Goal: Communication & Community: Answer question/provide support

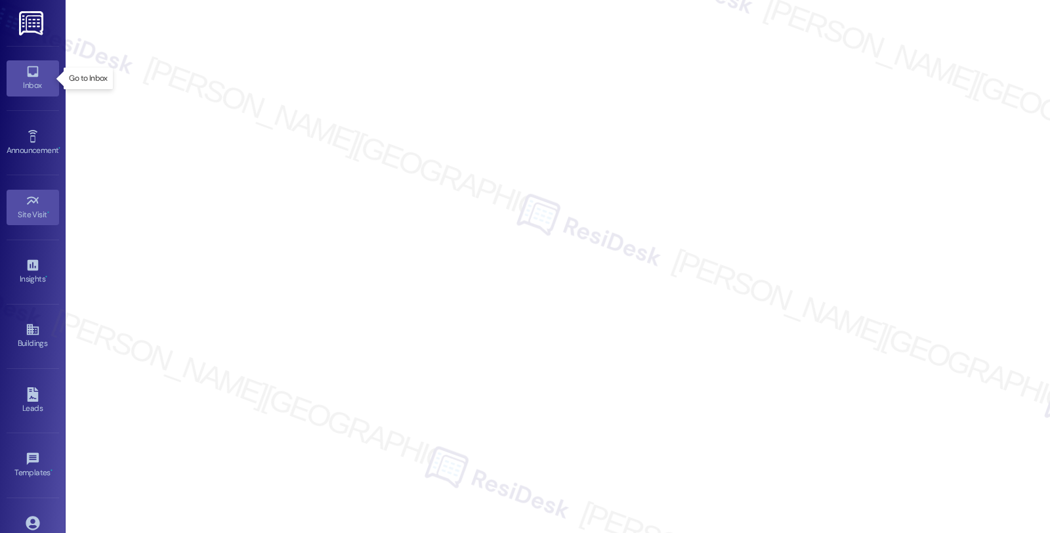
click at [30, 79] on div "Inbox" at bounding box center [33, 85] width 66 height 13
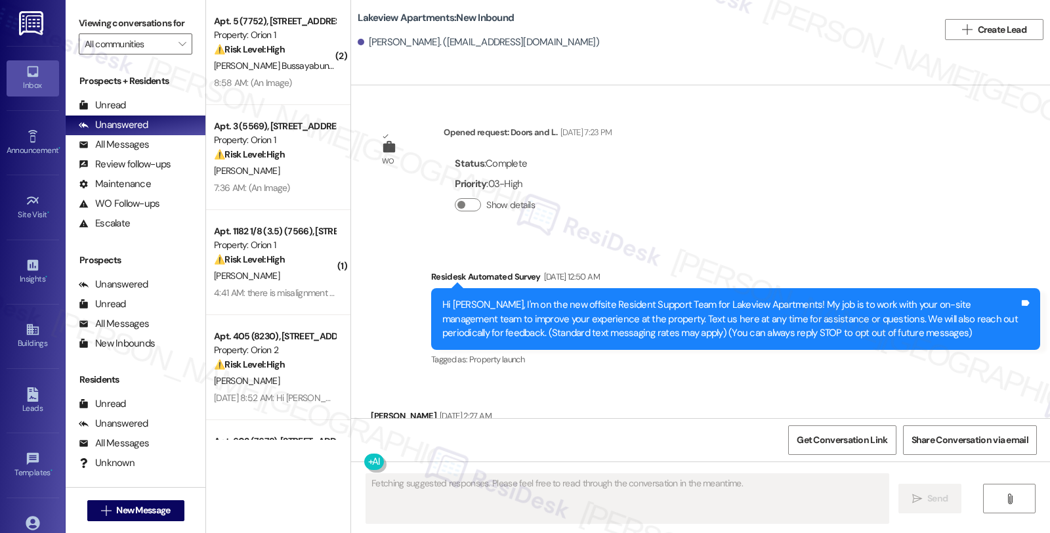
scroll to position [13576, 0]
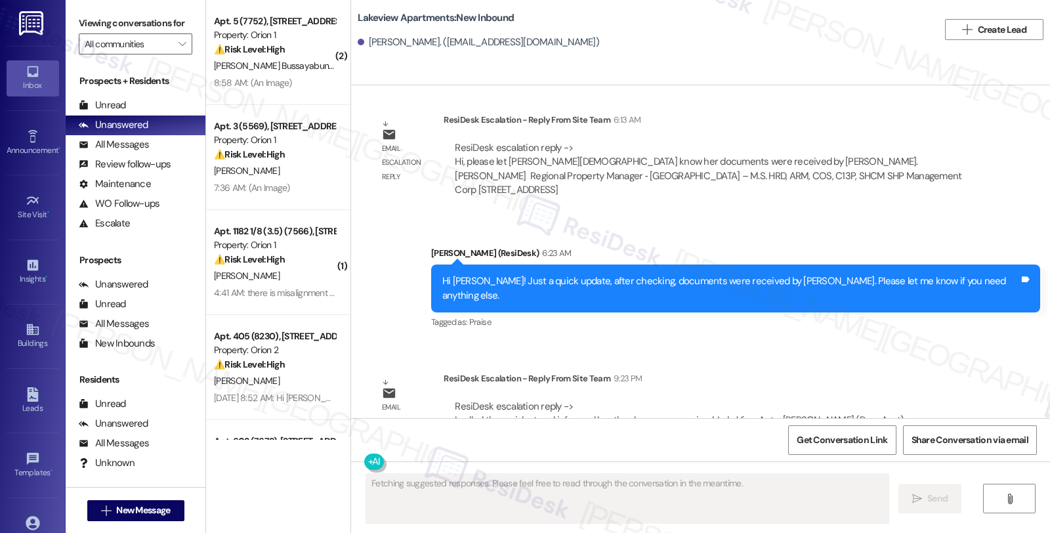
click at [837, 313] on div "WO Opened request: Doors and l... May 16, 2022 at 7:23 PM Status : Complete Pri…" at bounding box center [700, 251] width 699 height 333
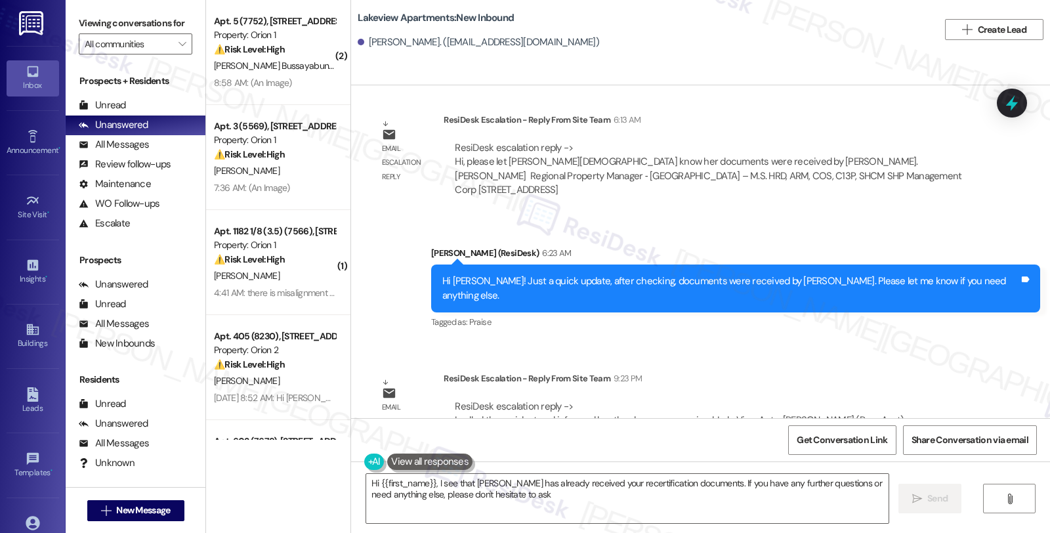
type textarea "Hi {{first_name}}, I see that Ms. Howard has already received your recertificat…"
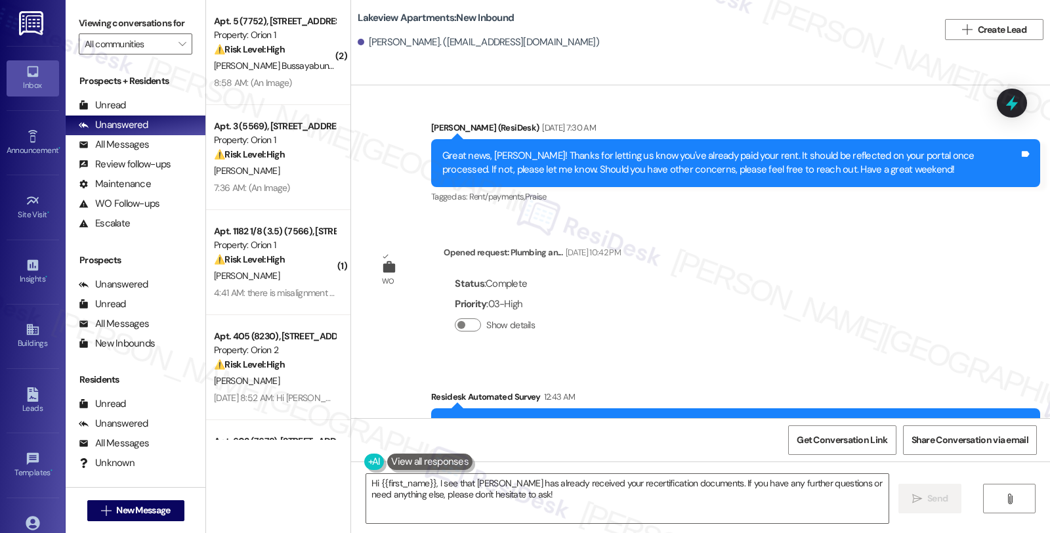
scroll to position [12482, 0]
